Goal: Task Accomplishment & Management: Use online tool/utility

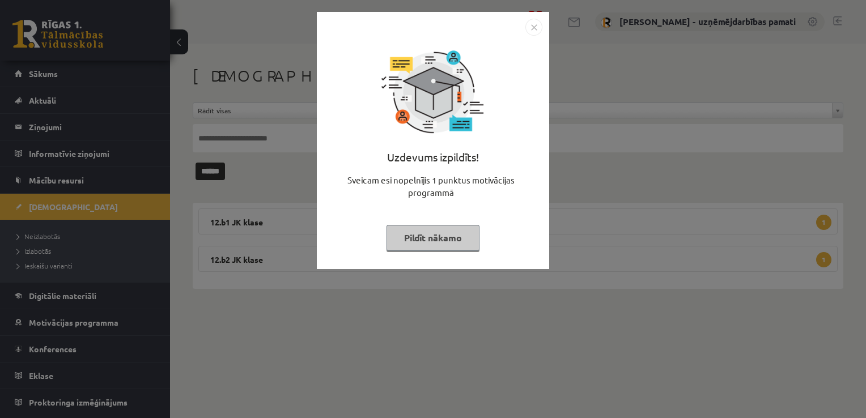
click at [526, 28] on img "Close" at bounding box center [534, 27] width 17 height 17
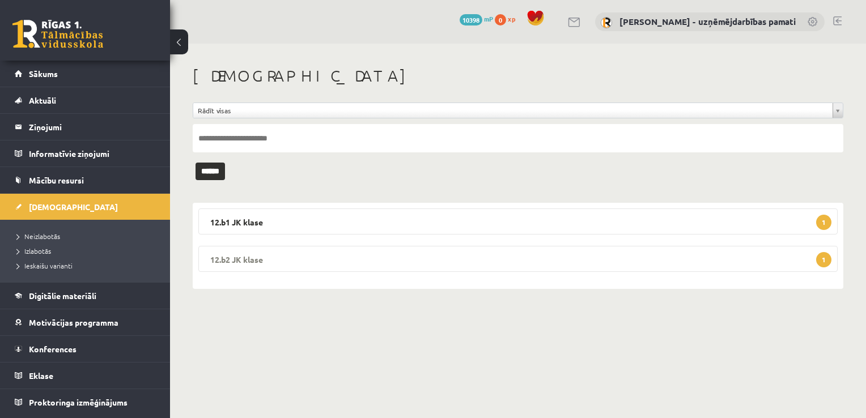
click at [249, 257] on legend "12.b2 JK klase 1" at bounding box center [518, 259] width 640 height 26
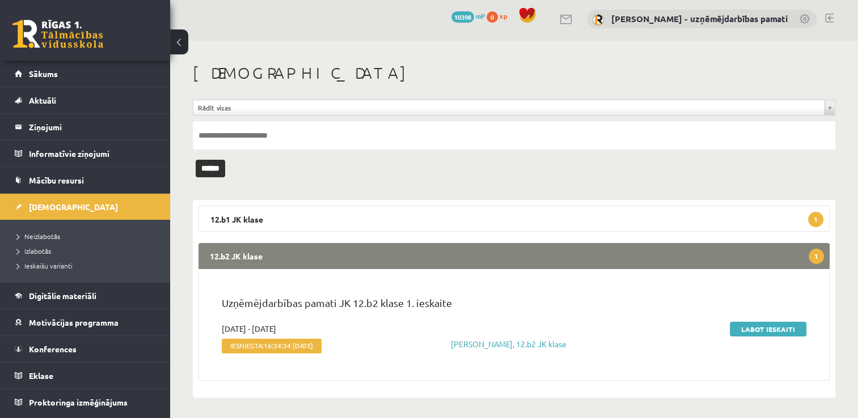
scroll to position [4, 0]
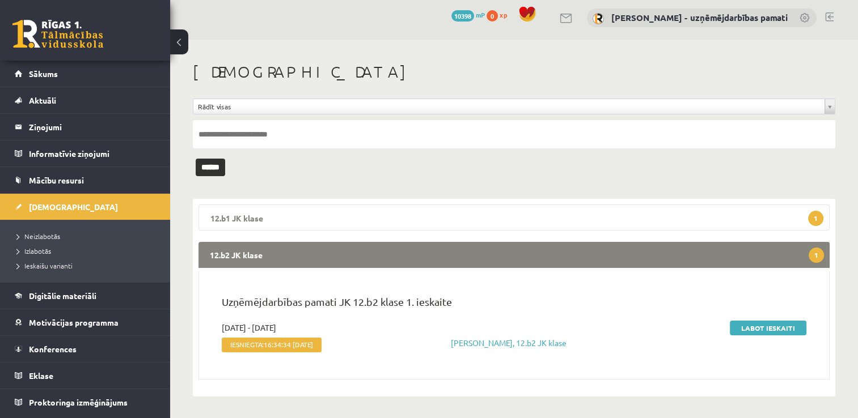
click at [234, 218] on legend "12.b1 JK klase 1" at bounding box center [513, 218] width 631 height 26
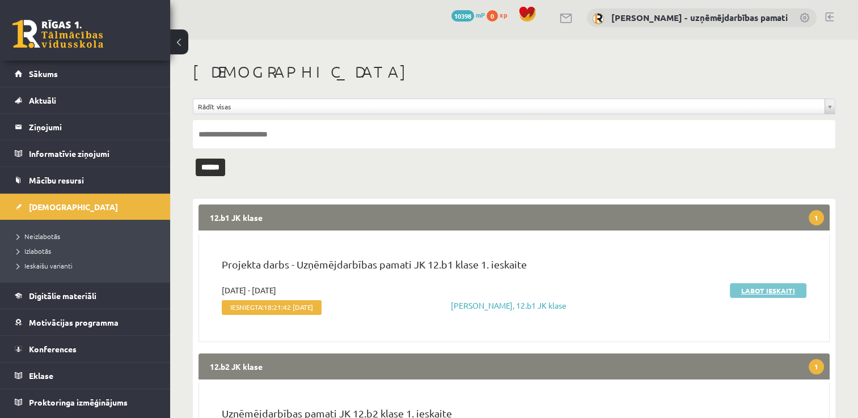
click at [746, 286] on link "Labot ieskaiti" at bounding box center [768, 290] width 77 height 15
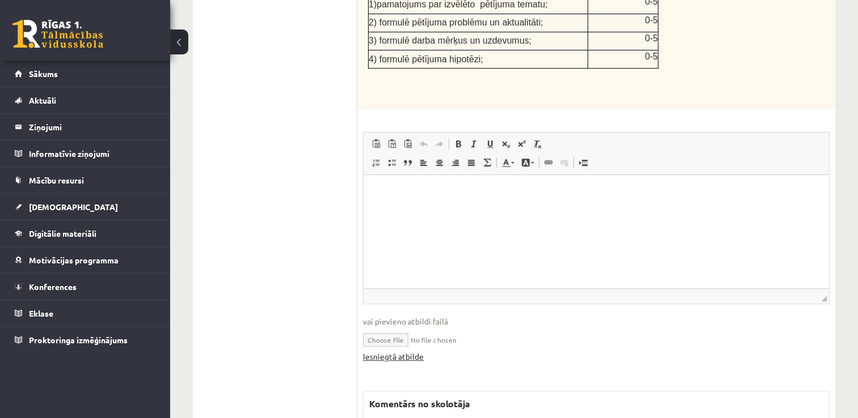
click at [403, 351] on link "Iesniegtā atbilde" at bounding box center [393, 357] width 61 height 12
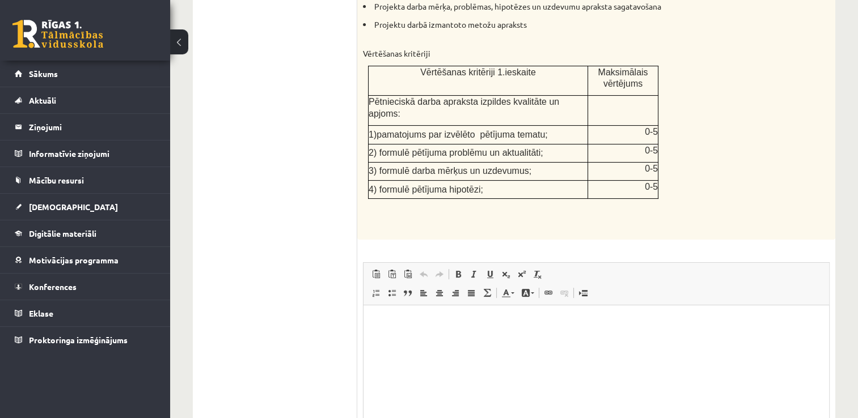
scroll to position [139, 0]
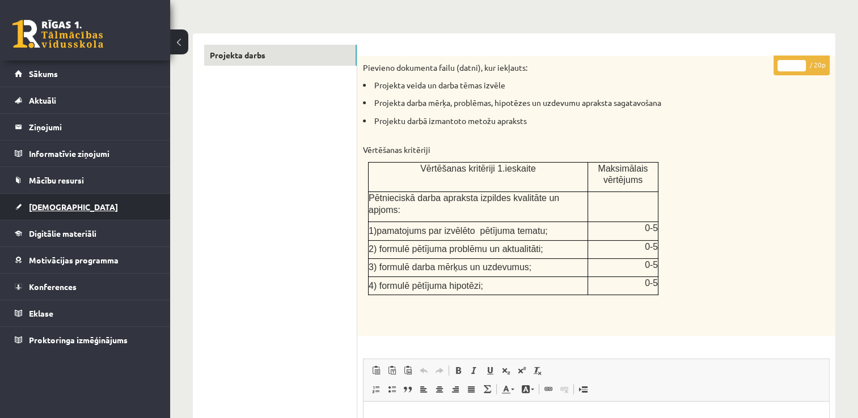
click at [63, 202] on link "[DEMOGRAPHIC_DATA]" at bounding box center [85, 207] width 141 height 26
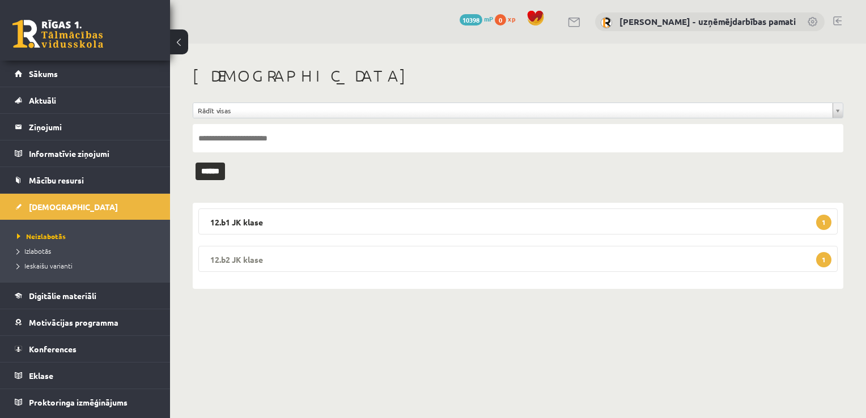
click at [241, 260] on legend "12.b2 JK klase 1" at bounding box center [518, 259] width 640 height 26
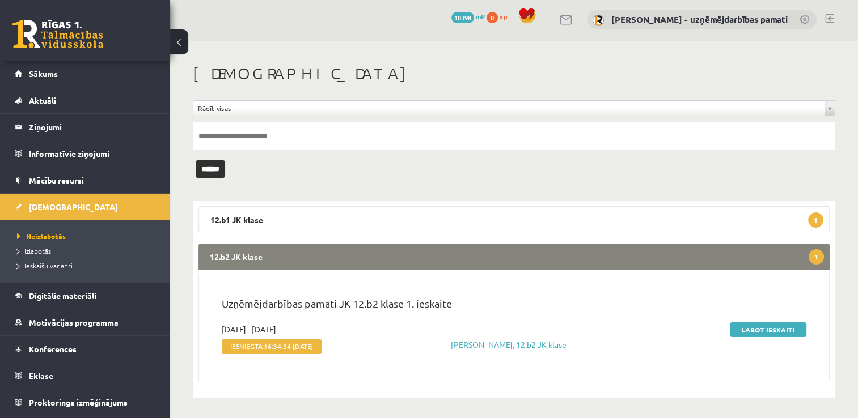
scroll to position [5, 0]
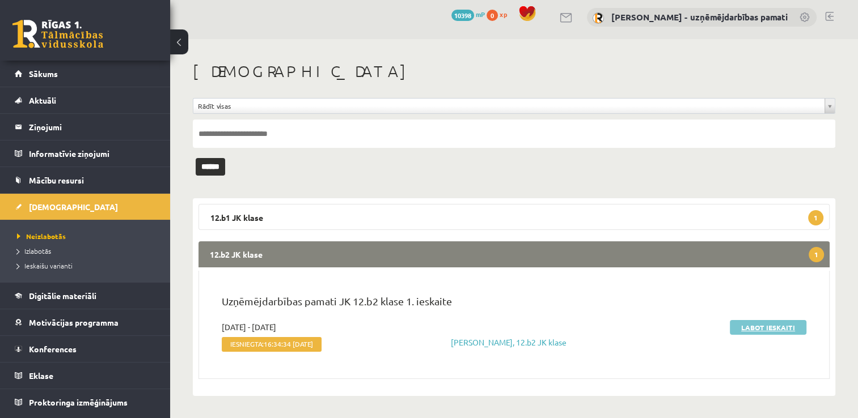
click at [771, 325] on link "Labot ieskaiti" at bounding box center [768, 327] width 77 height 15
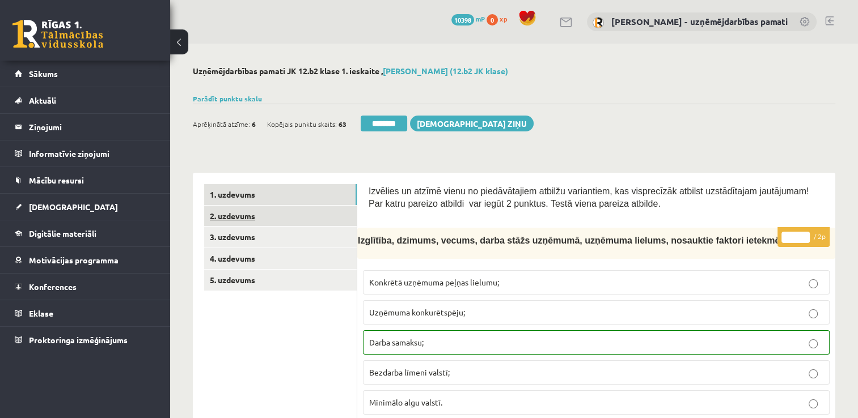
click at [295, 212] on link "2. uzdevums" at bounding box center [280, 216] width 153 height 21
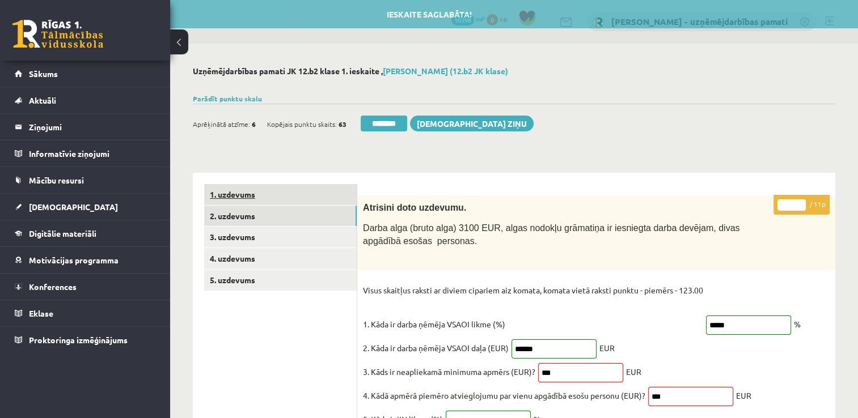
scroll to position [113, 0]
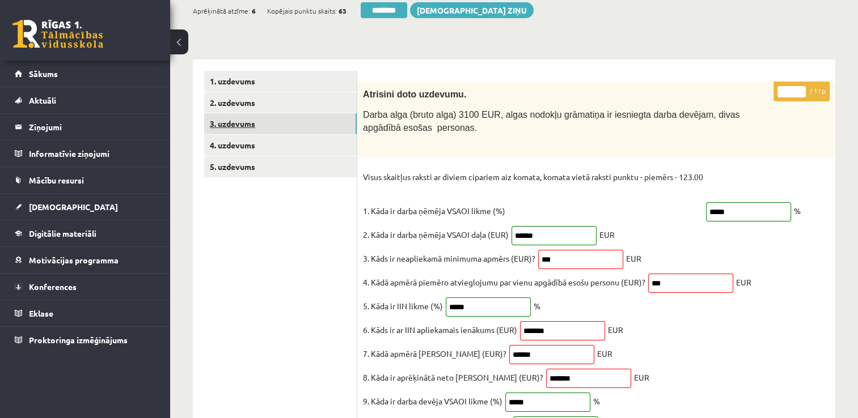
click at [259, 122] on link "3. uzdevums" at bounding box center [280, 123] width 153 height 21
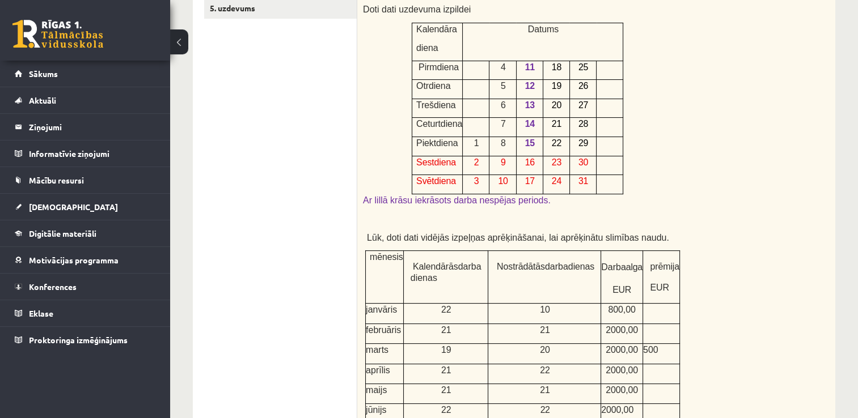
scroll to position [170, 0]
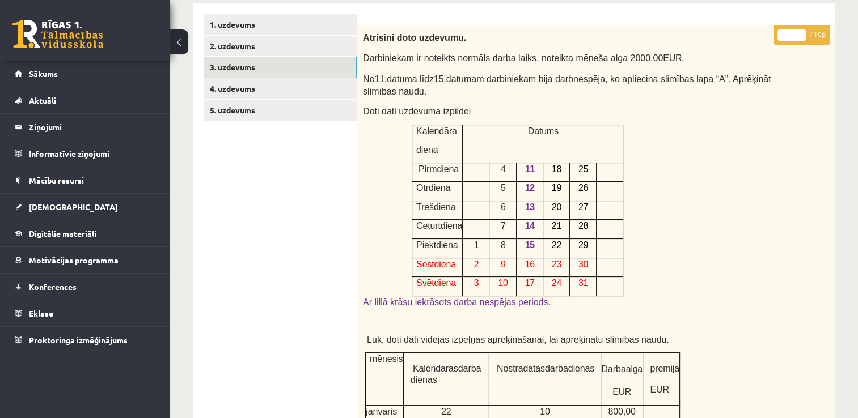
click at [785, 34] on input "*" at bounding box center [791, 34] width 28 height 11
type input "**"
click at [260, 96] on link "4. uzdevums" at bounding box center [280, 88] width 153 height 21
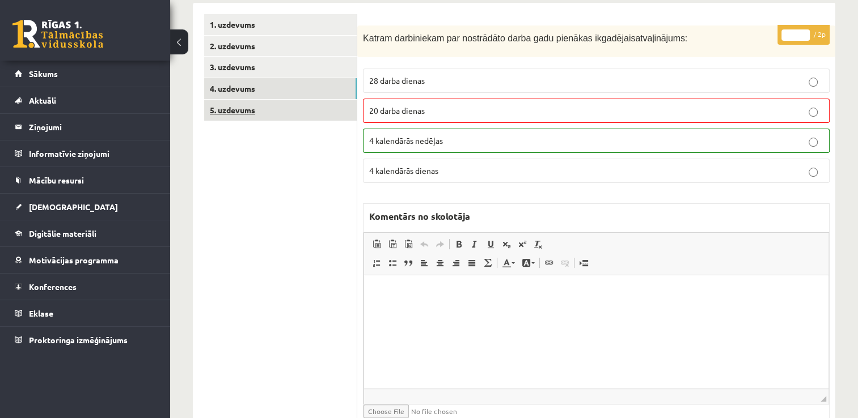
scroll to position [0, 0]
click at [247, 108] on link "5. uzdevums" at bounding box center [280, 110] width 153 height 21
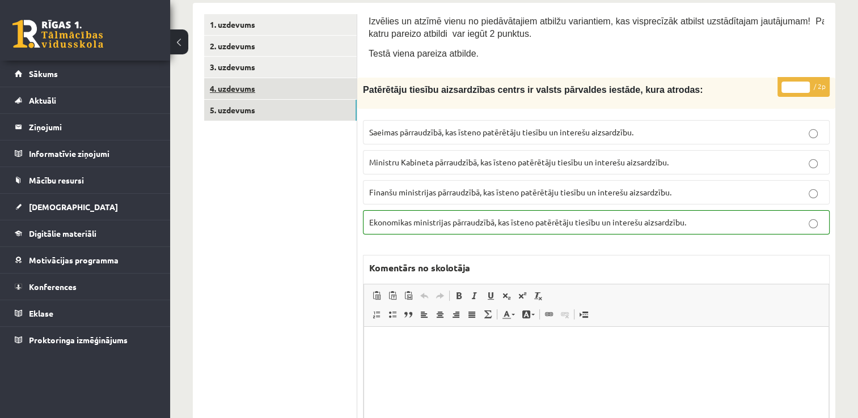
click at [242, 87] on link "4. uzdevums" at bounding box center [280, 88] width 153 height 21
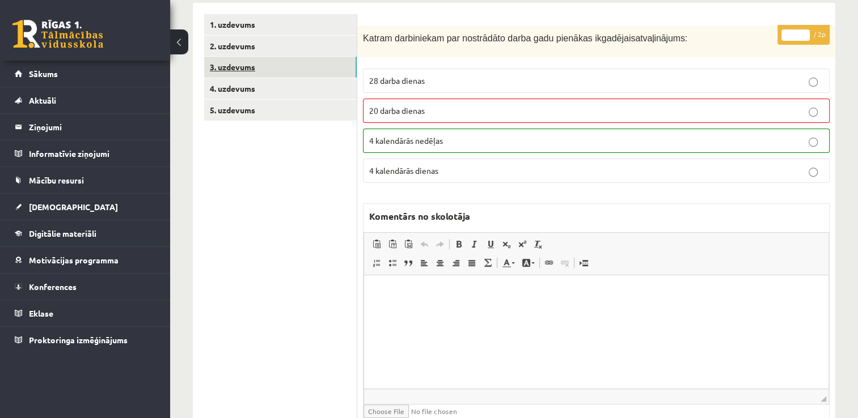
click at [262, 66] on link "3. uzdevums" at bounding box center [280, 67] width 153 height 21
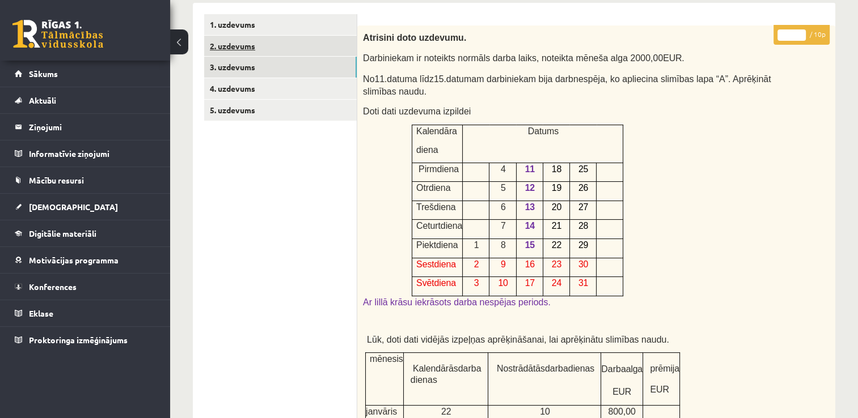
click at [248, 44] on link "2. uzdevums" at bounding box center [280, 46] width 153 height 21
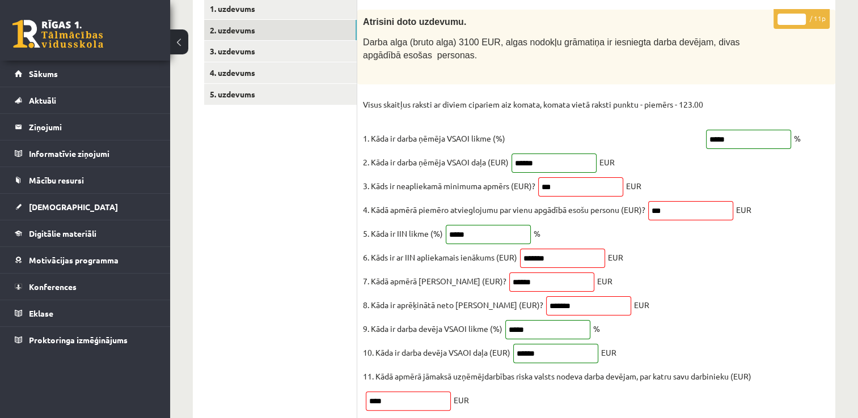
click at [560, 185] on input "***" at bounding box center [580, 186] width 85 height 19
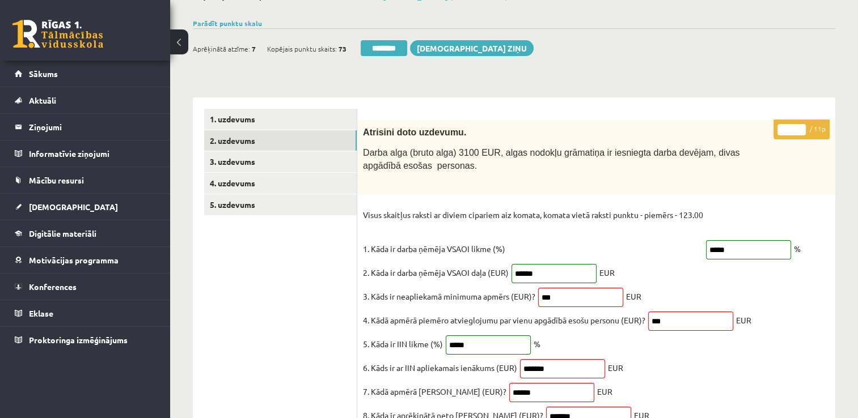
scroll to position [73, 0]
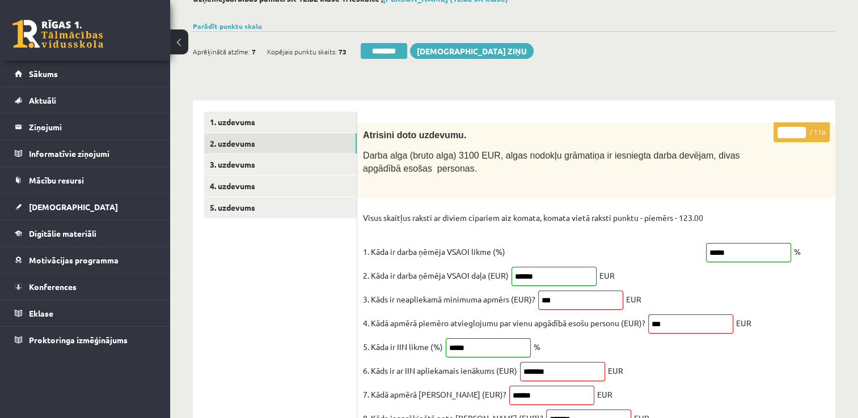
drag, startPoint x: 793, startPoint y: 133, endPoint x: 774, endPoint y: 129, distance: 18.5
click at [774, 129] on p "* / 11p" at bounding box center [801, 132] width 56 height 20
drag, startPoint x: 793, startPoint y: 130, endPoint x: 785, endPoint y: 130, distance: 7.9
click at [785, 130] on input "*" at bounding box center [791, 132] width 28 height 11
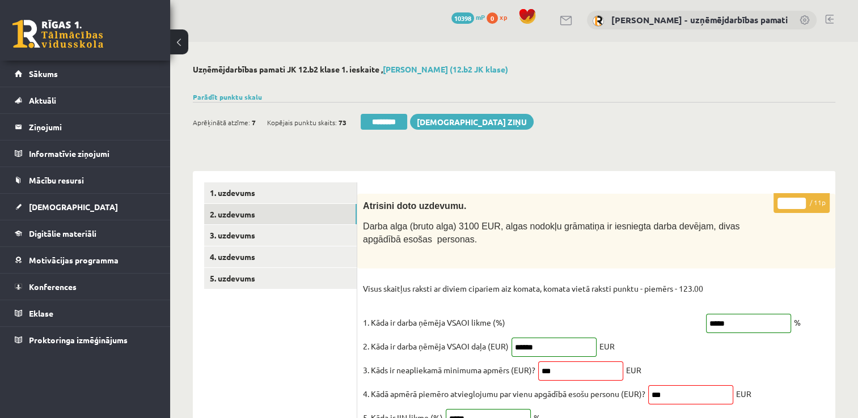
scroll to position [0, 0]
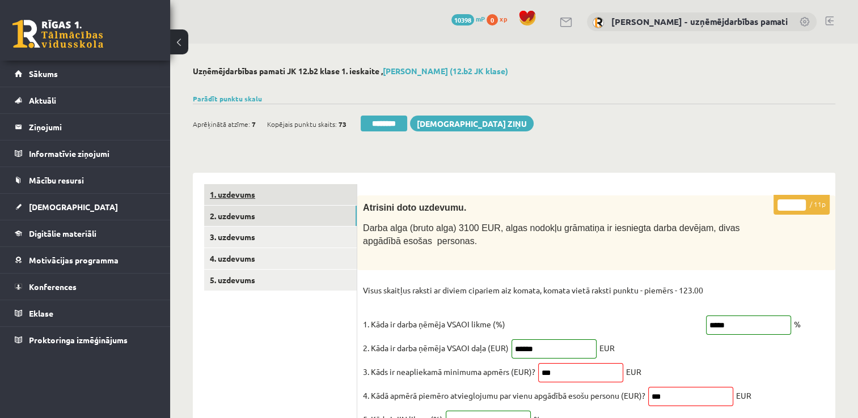
type input "*"
click at [259, 190] on link "1. uzdevums" at bounding box center [280, 194] width 153 height 21
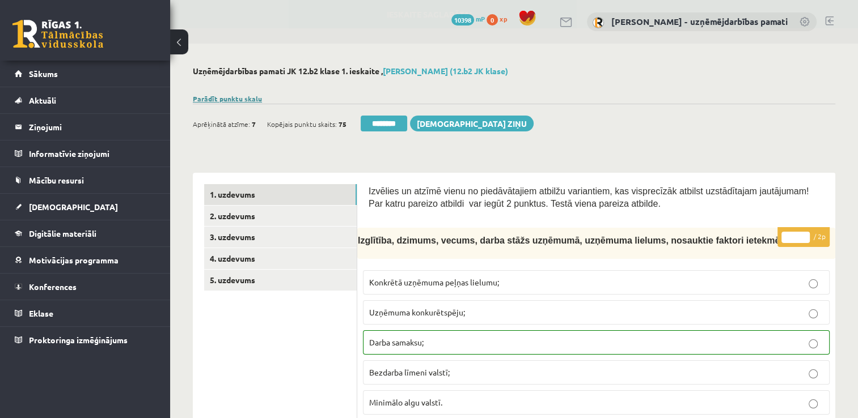
click at [230, 99] on link "Parādīt punktu skalu" at bounding box center [227, 98] width 69 height 9
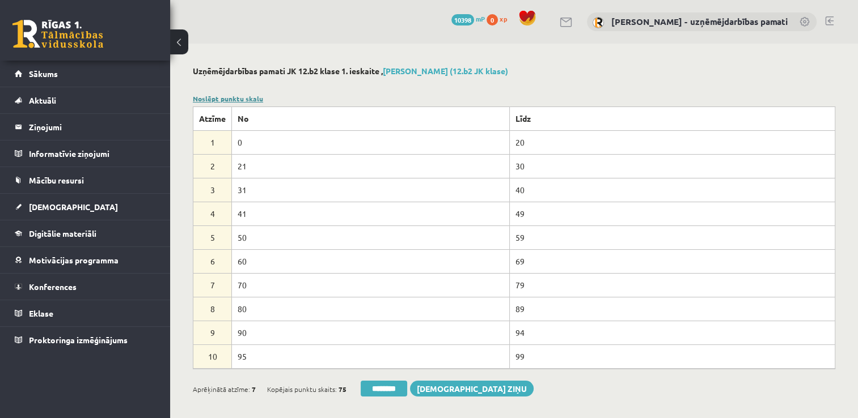
click at [230, 98] on link "Noslēpt punktu skalu" at bounding box center [228, 98] width 70 height 9
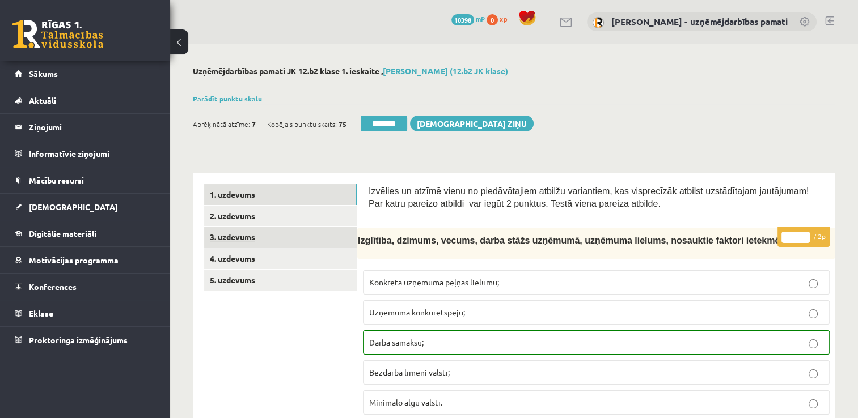
click at [269, 242] on link "3. uzdevums" at bounding box center [280, 237] width 153 height 21
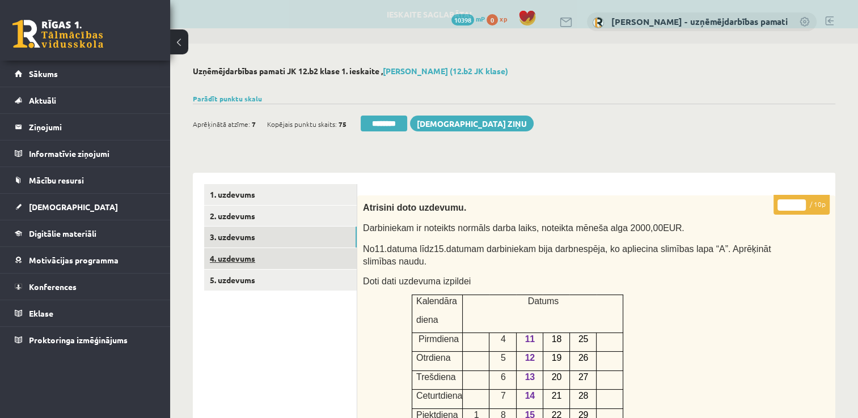
click at [273, 253] on link "4. uzdevums" at bounding box center [280, 258] width 153 height 21
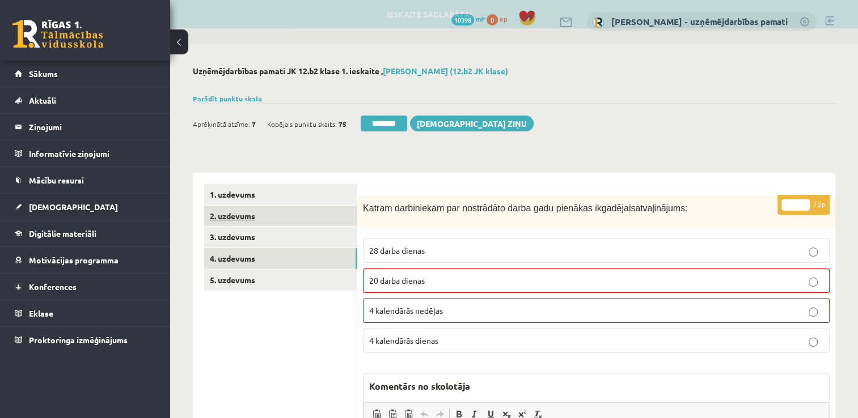
click at [247, 212] on link "2. uzdevums" at bounding box center [280, 216] width 153 height 21
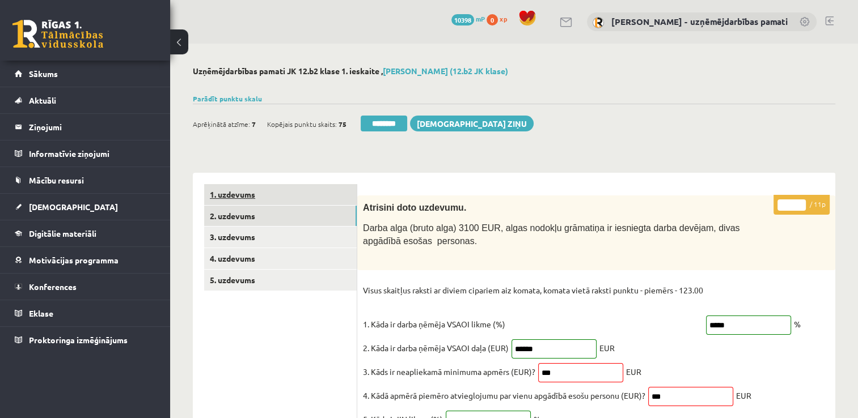
click at [252, 185] on link "1. uzdevums" at bounding box center [280, 194] width 153 height 21
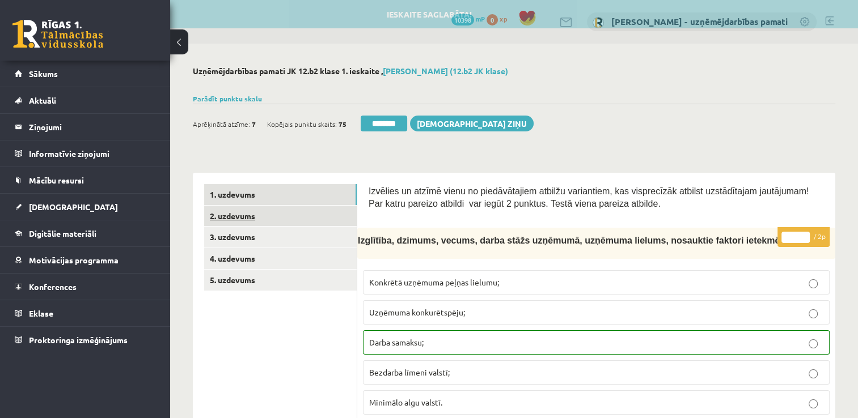
click at [232, 211] on link "2. uzdevums" at bounding box center [280, 216] width 153 height 21
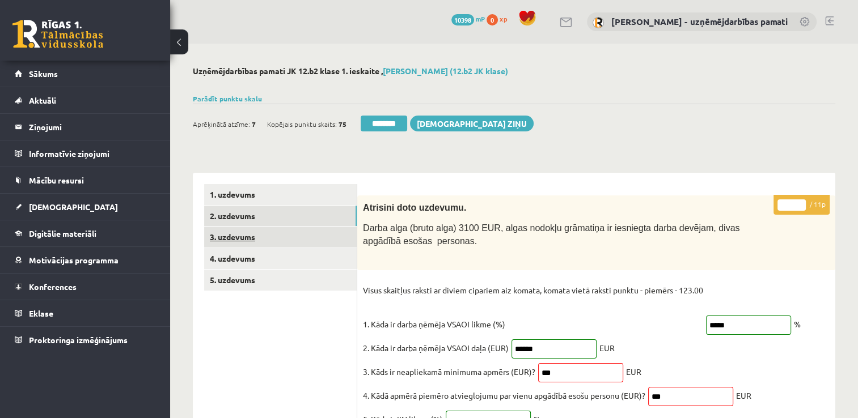
click at [248, 232] on link "3. uzdevums" at bounding box center [280, 237] width 153 height 21
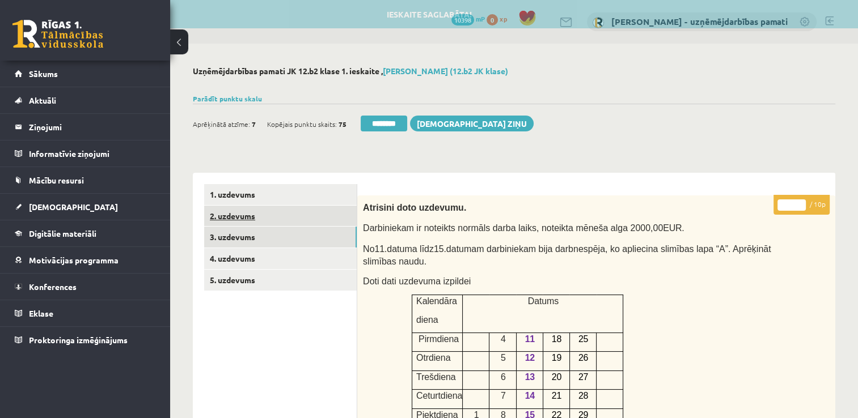
click at [254, 223] on link "2. uzdevums" at bounding box center [280, 216] width 153 height 21
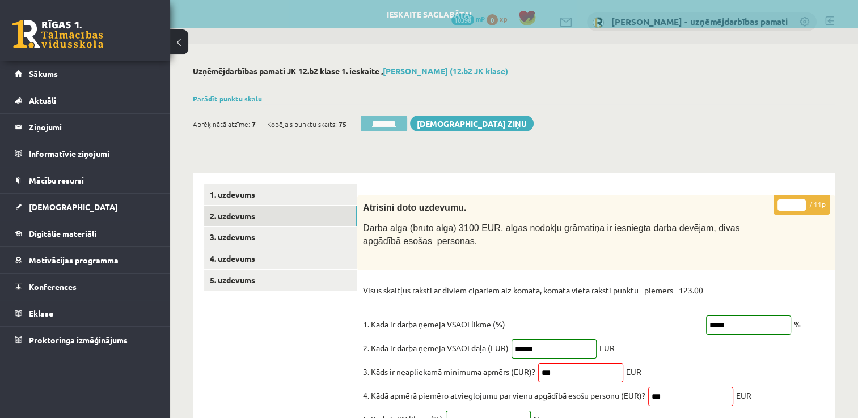
click at [400, 124] on input "********" at bounding box center [384, 124] width 46 height 16
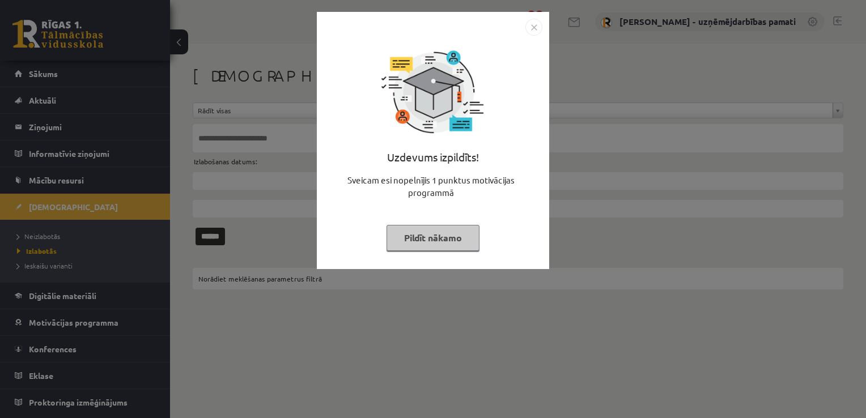
click at [62, 76] on div "Uzdevums izpildīts! Sveicam esi nopelnījis 1 punktus motivācijas programmā Pild…" at bounding box center [433, 209] width 866 height 418
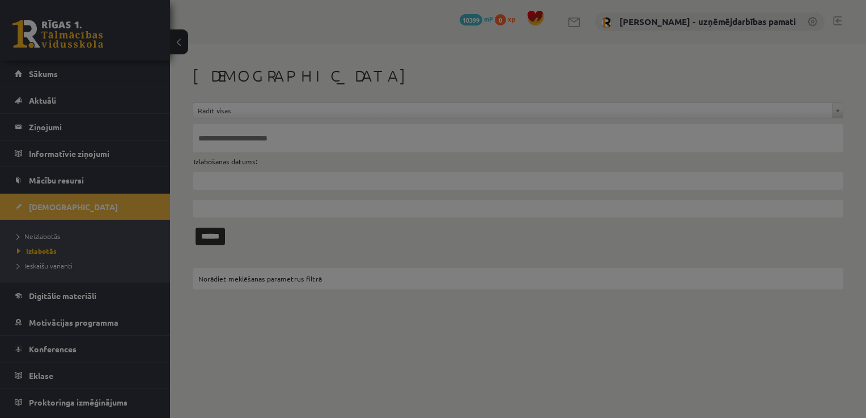
click at [62, 74] on body "0 Dāvanas 10399 mP 0 xp [PERSON_NAME] - uzņēmējdarbības pamati Sākums Aktuāli K…" at bounding box center [433, 209] width 866 height 418
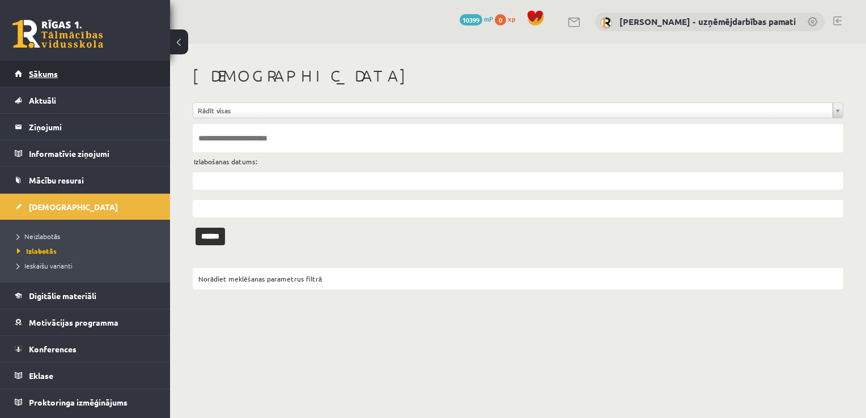
click at [62, 74] on link "Sākums" at bounding box center [85, 74] width 141 height 26
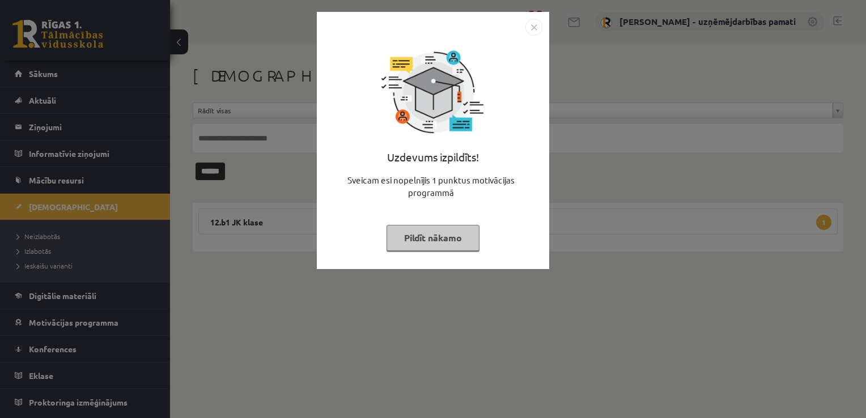
click at [58, 235] on div "Uzdevums izpildīts! Sveicam esi nopelnījis 1 punktus motivācijas programmā Pild…" at bounding box center [433, 209] width 866 height 418
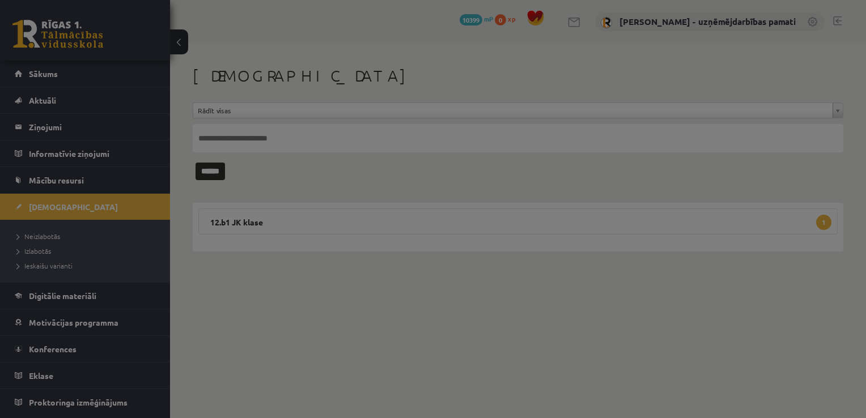
click at [58, 235] on body "0 Dāvanas 10399 mP 0 xp [PERSON_NAME] - uzņēmējdarbības pamati Sākums Aktuāli K…" at bounding box center [433, 209] width 866 height 418
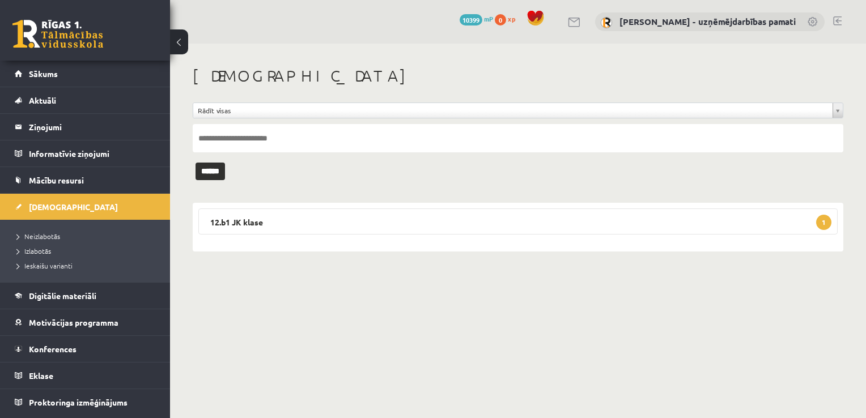
click at [58, 235] on span "Neizlabotās" at bounding box center [38, 236] width 43 height 9
